Goal: Book appointment/travel/reservation

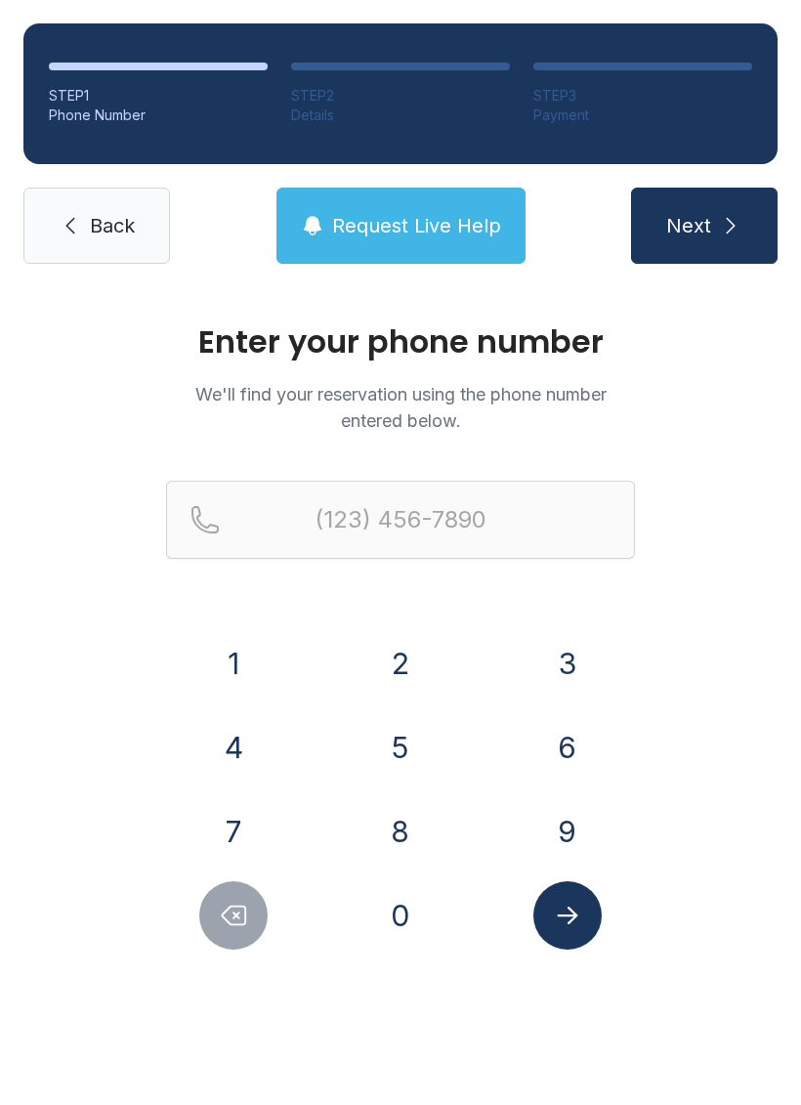
click at [255, 736] on button "4" at bounding box center [233, 747] width 68 height 68
click at [410, 917] on button "0" at bounding box center [400, 915] width 68 height 68
click at [244, 758] on button "4" at bounding box center [233, 747] width 68 height 68
click at [409, 636] on button "2" at bounding box center [400, 663] width 68 height 68
click at [411, 836] on button "8" at bounding box center [400, 831] width 68 height 68
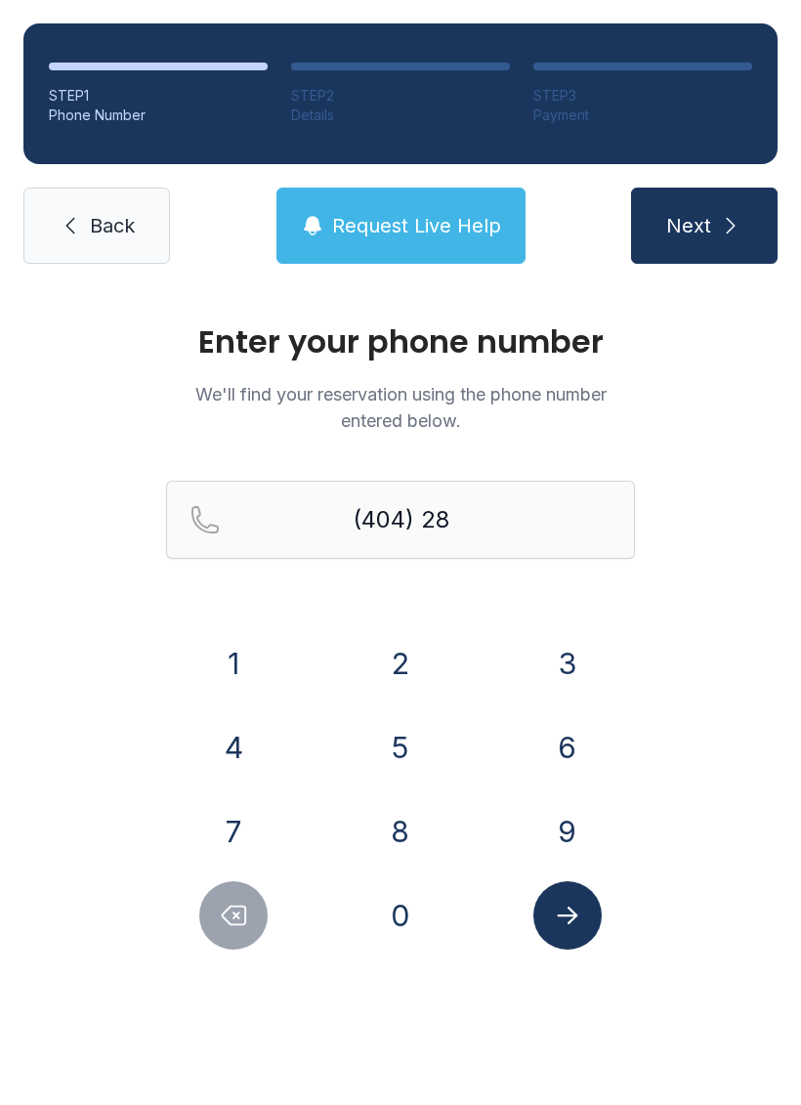
click at [253, 665] on button "1" at bounding box center [233, 663] width 68 height 68
click at [409, 744] on button "5" at bounding box center [400, 747] width 68 height 68
click at [411, 844] on button "8" at bounding box center [400, 831] width 68 height 68
click at [577, 666] on button "3" at bounding box center [568, 663] width 68 height 68
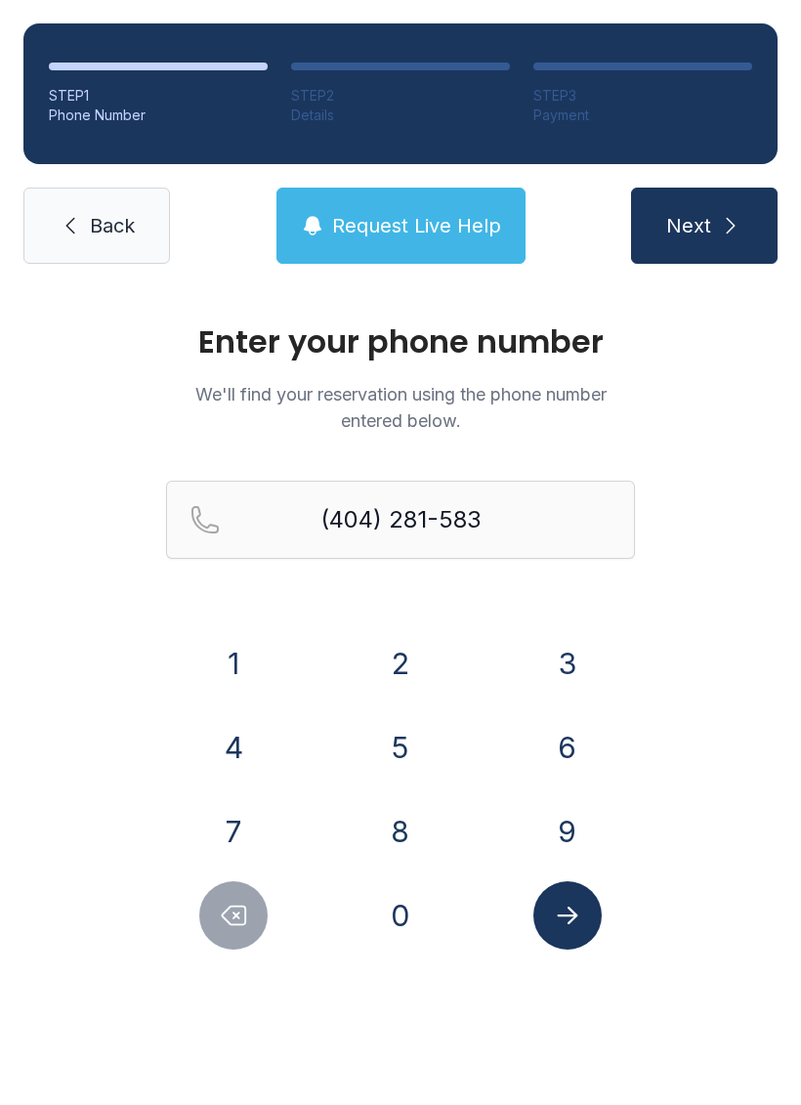
type input "[PHONE_NUMBER]"
click at [578, 914] on icon "Submit lookup form" at bounding box center [567, 915] width 29 height 29
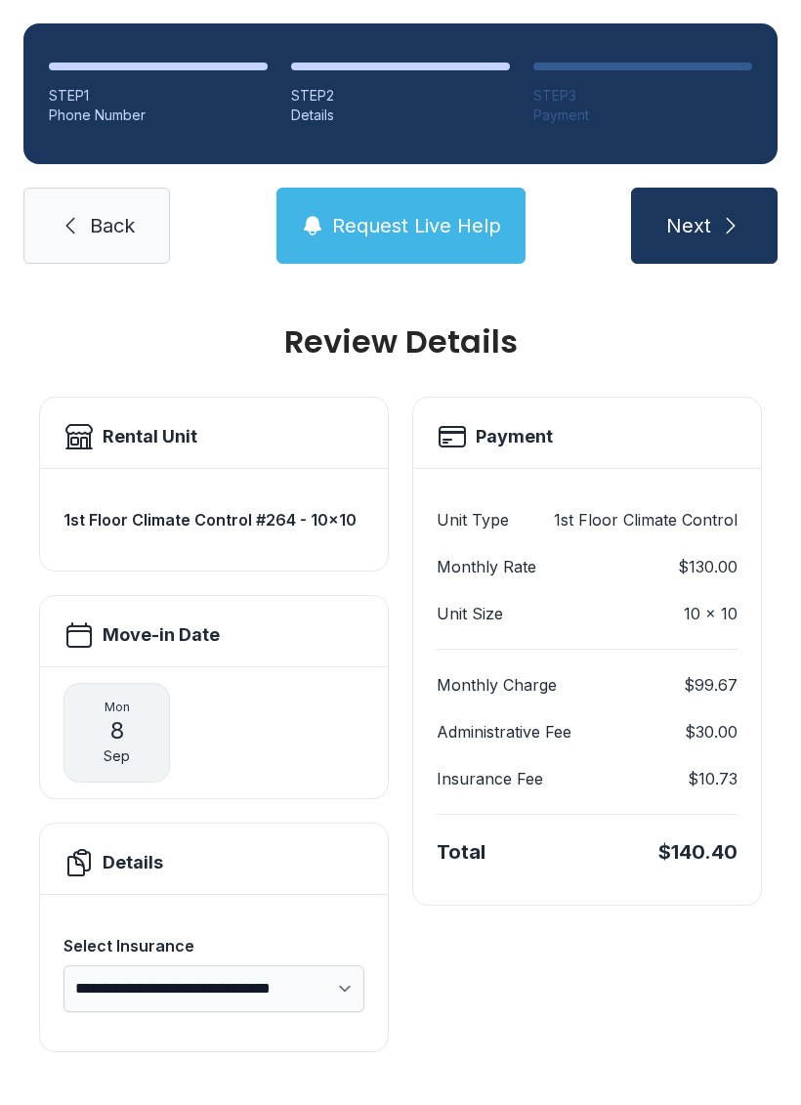
click at [650, 993] on div "Payment Unit Type 1st Floor Climate Control Monthly Rate $130.00 Unit Size 10 x…" at bounding box center [587, 725] width 350 height 656
click at [707, 225] on span "Next" at bounding box center [688, 225] width 45 height 27
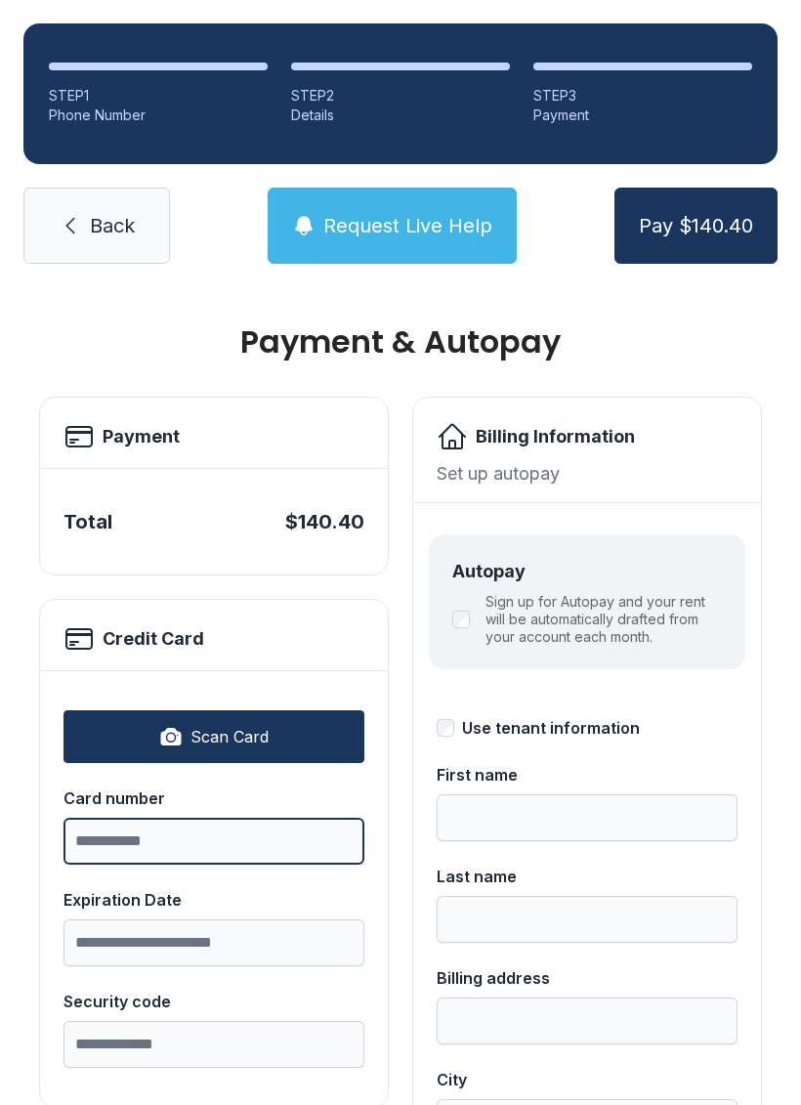
click at [107, 849] on input "Card number" at bounding box center [214, 841] width 301 height 47
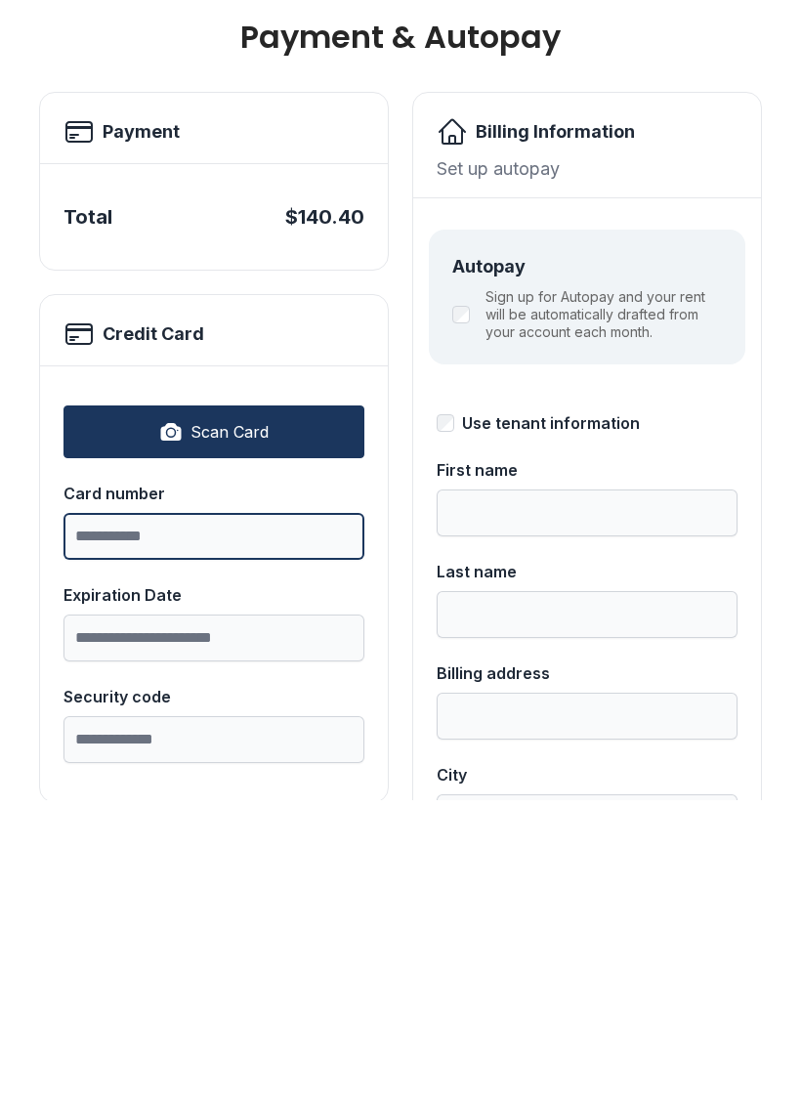
click at [118, 818] on input "Card number" at bounding box center [214, 841] width 301 height 47
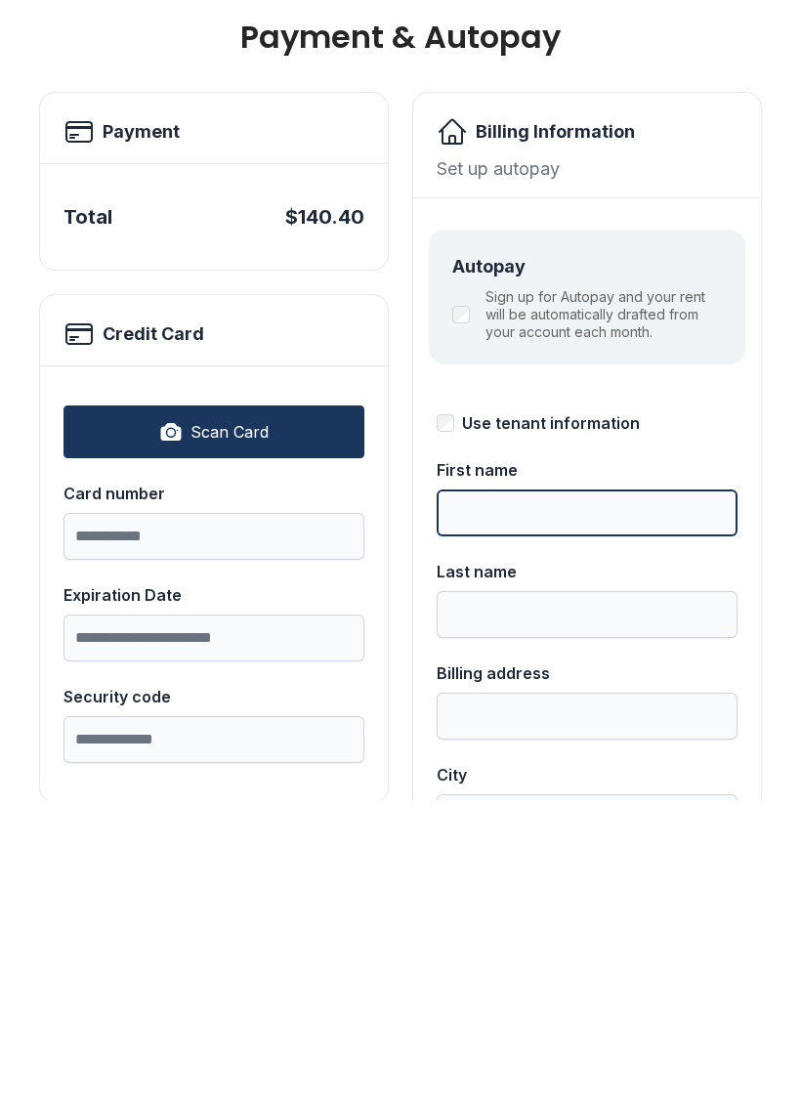
click at [489, 794] on input "First name" at bounding box center [587, 817] width 301 height 47
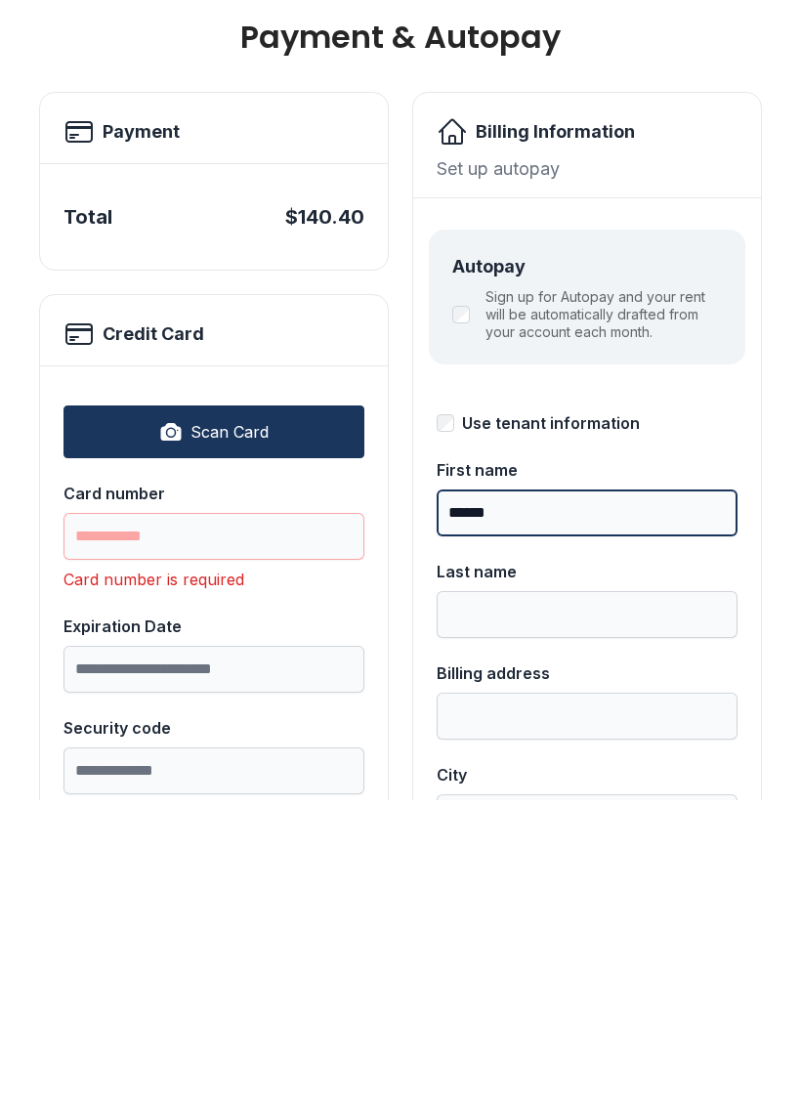
type input "*******"
